Goal: Transaction & Acquisition: Download file/media

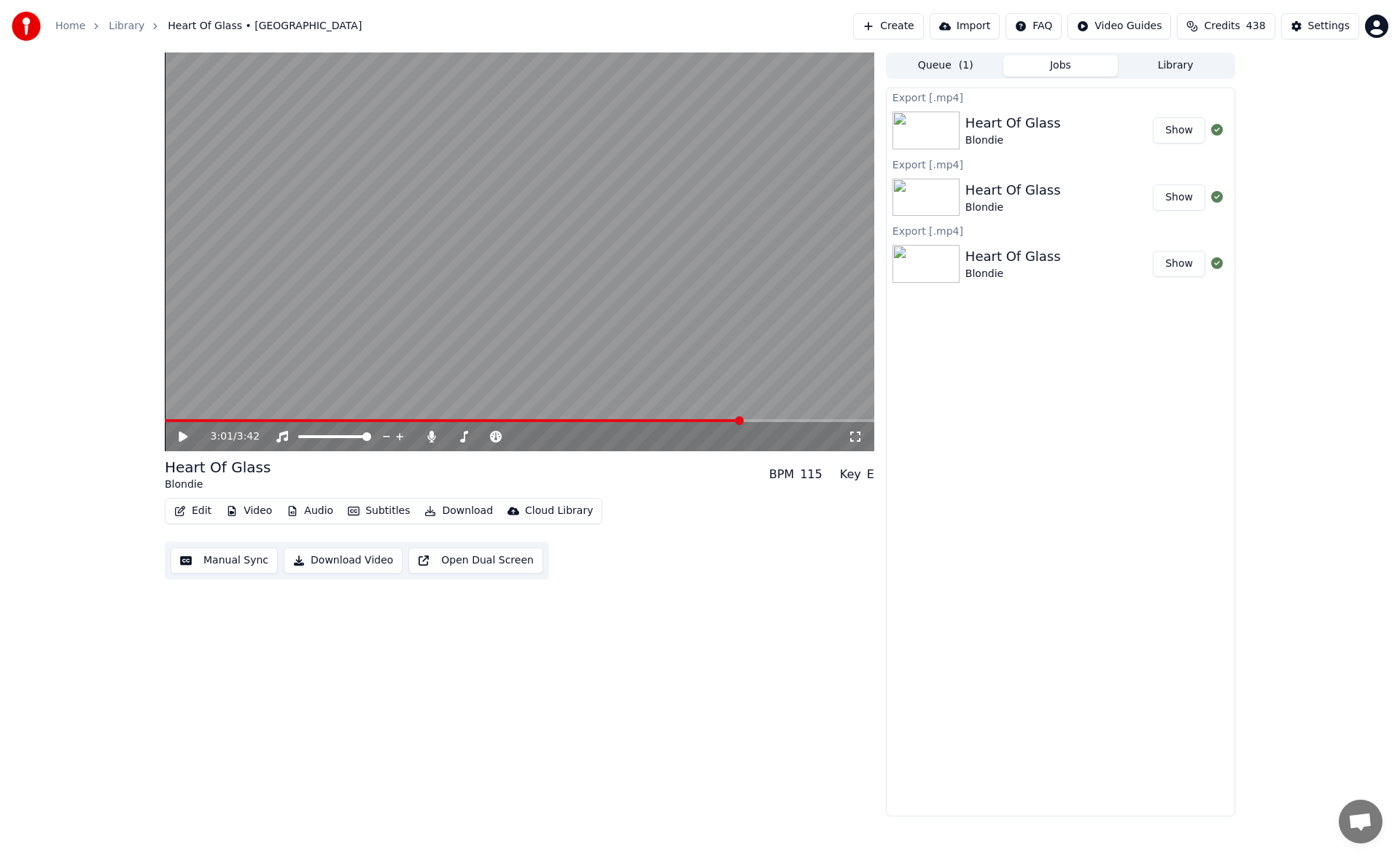
click at [1165, 70] on button "Library" at bounding box center [1175, 66] width 115 height 21
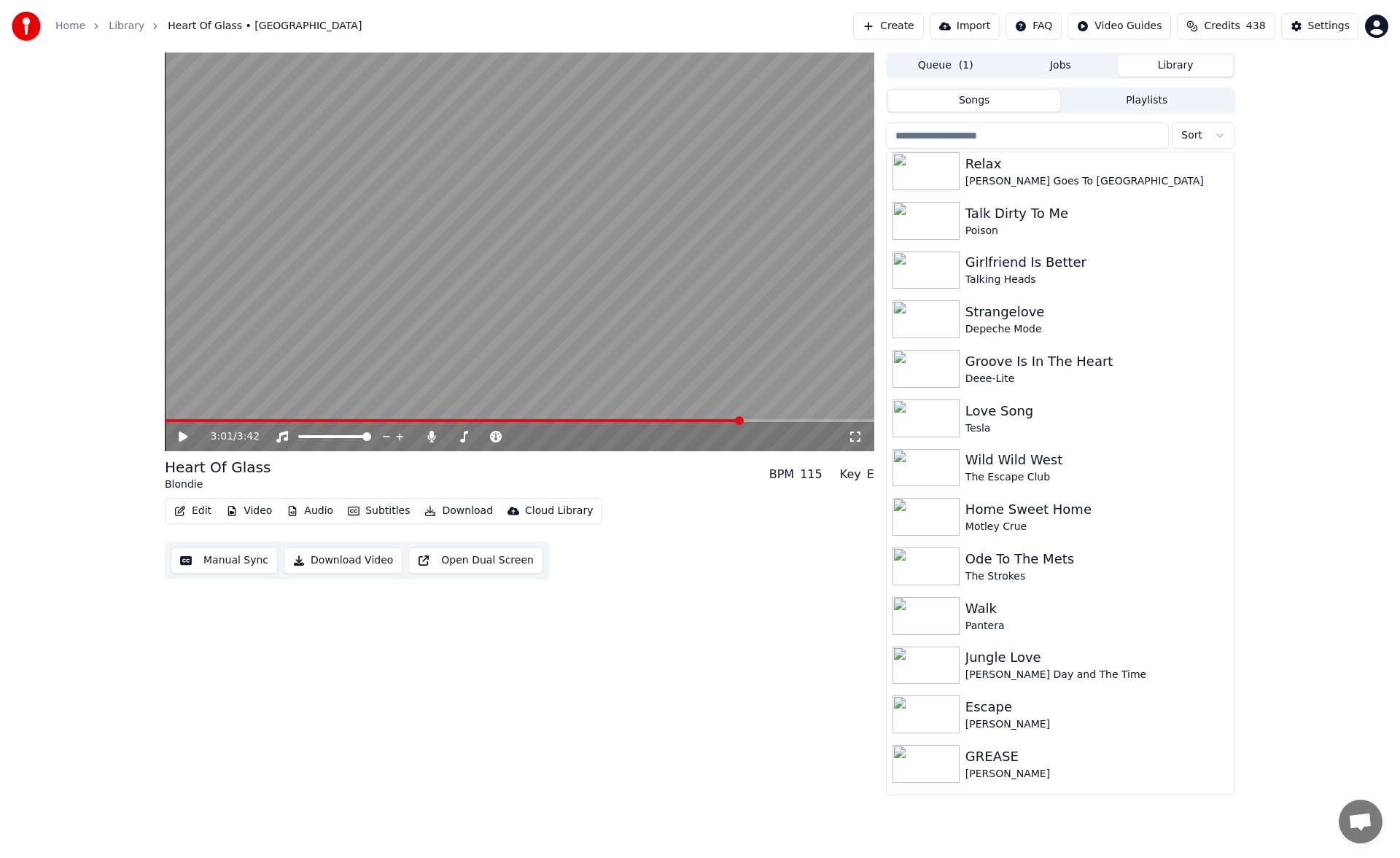
scroll to position [3537, 0]
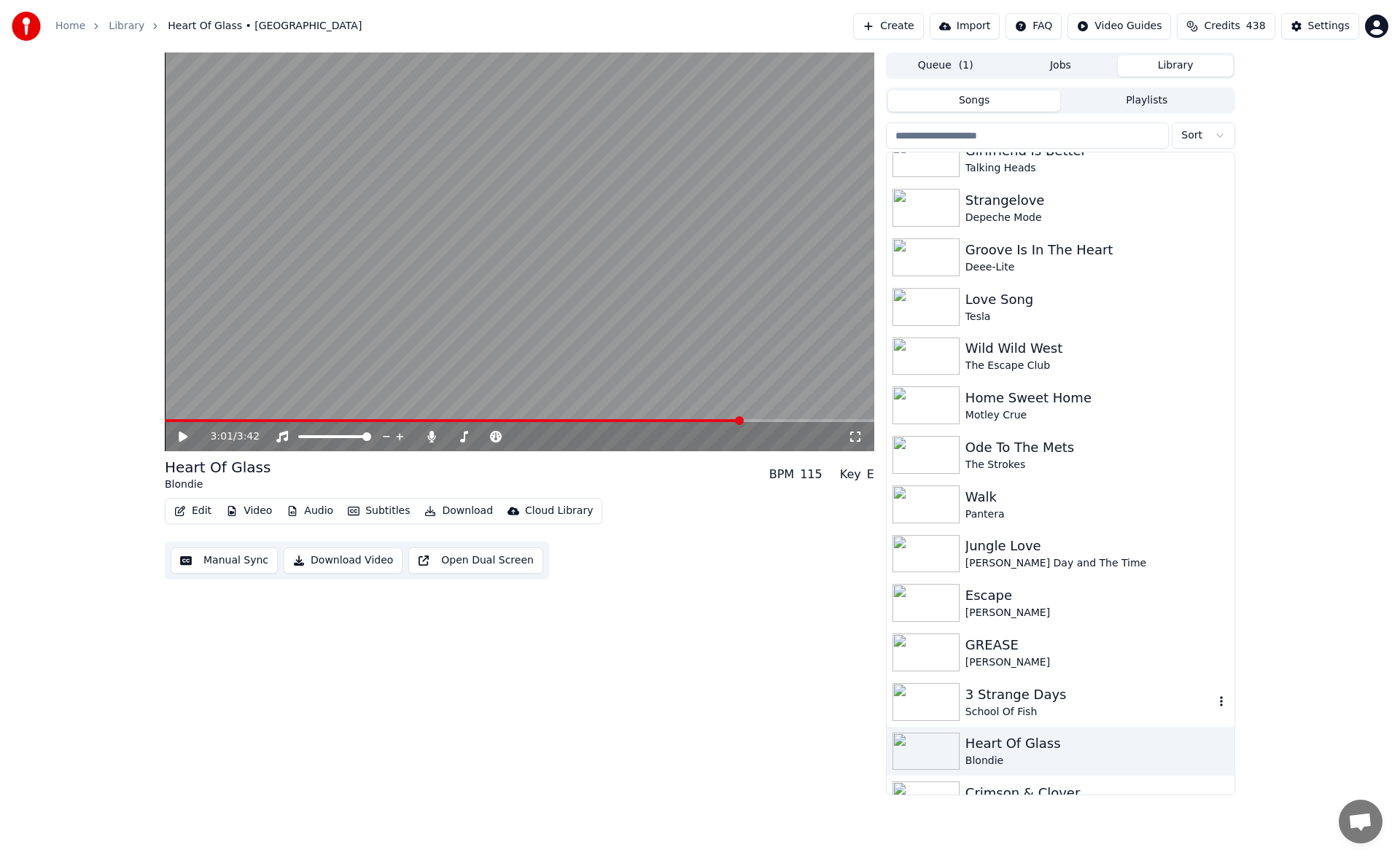
click at [1031, 694] on div "3 Strange Days" at bounding box center [1089, 694] width 248 height 21
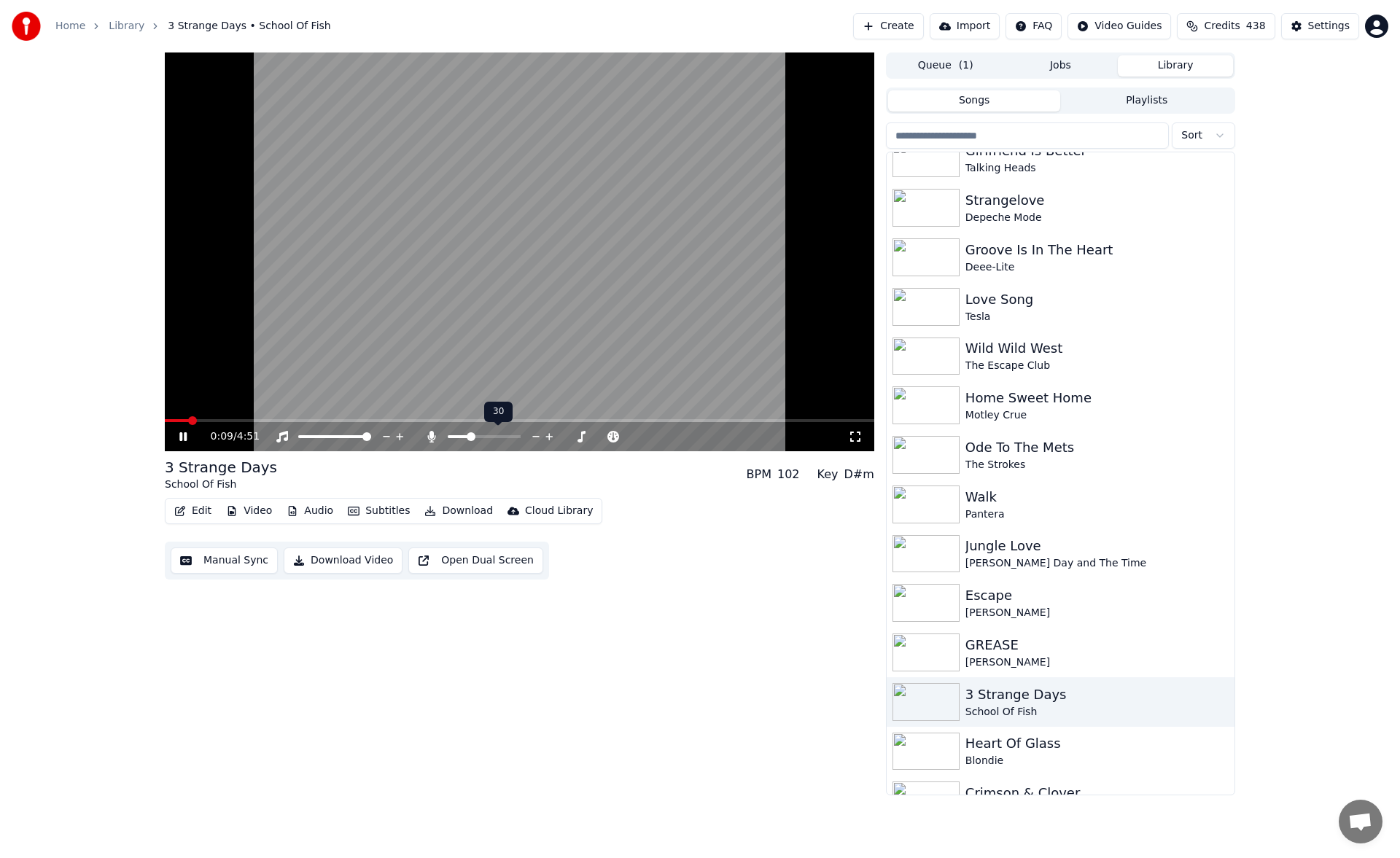
click at [469, 434] on span at bounding box center [471, 436] width 8 height 8
click at [251, 420] on span at bounding box center [520, 421] width 709 height 3
click at [322, 422] on span at bounding box center [520, 421] width 709 height 3
click at [184, 435] on icon at bounding box center [183, 436] width 8 height 8
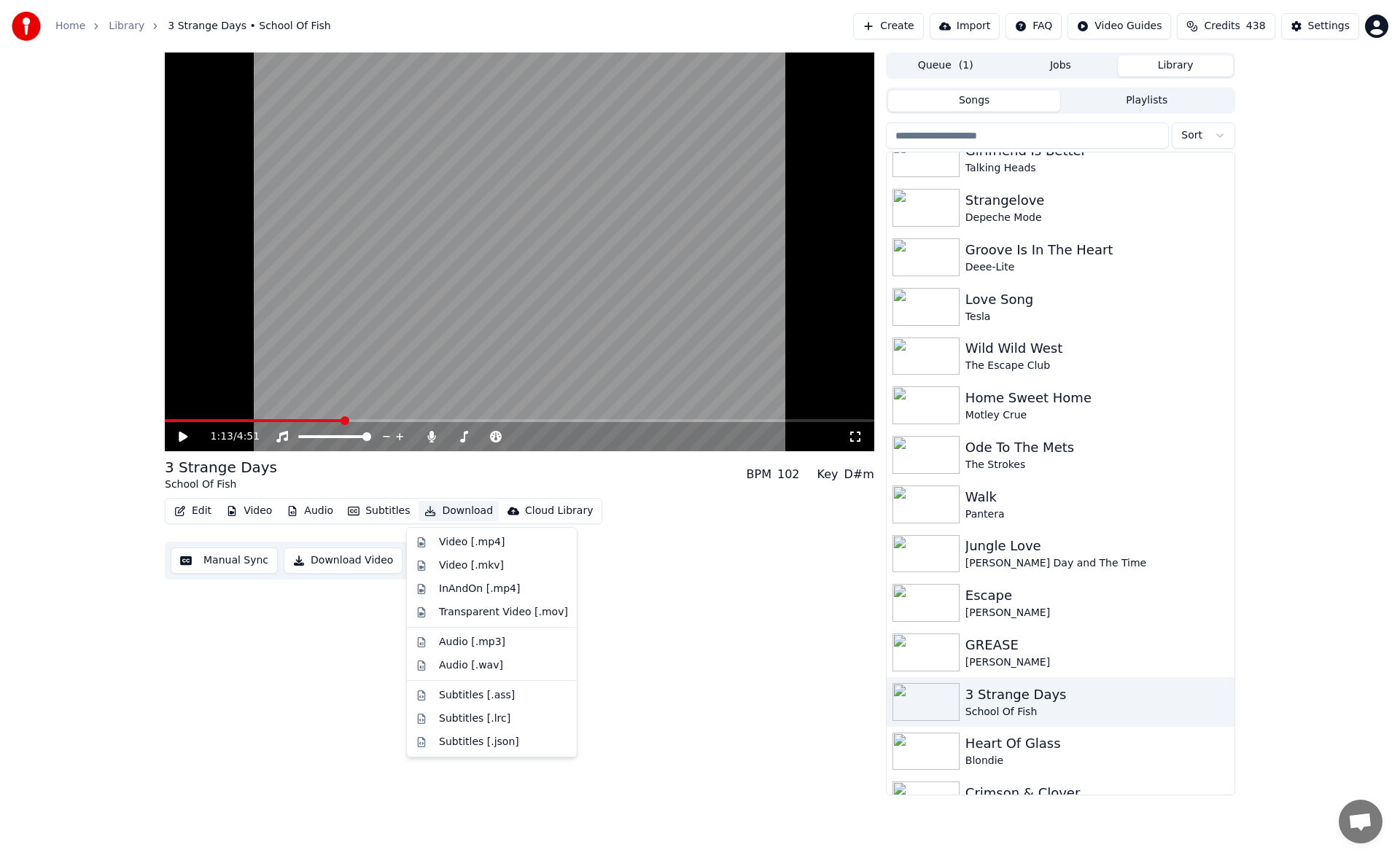
click at [459, 513] on button "Download" at bounding box center [459, 510] width 80 height 21
click at [471, 534] on div "Video [.mp4]" at bounding box center [491, 542] width 164 height 24
